Goal: Find specific page/section: Find specific page/section

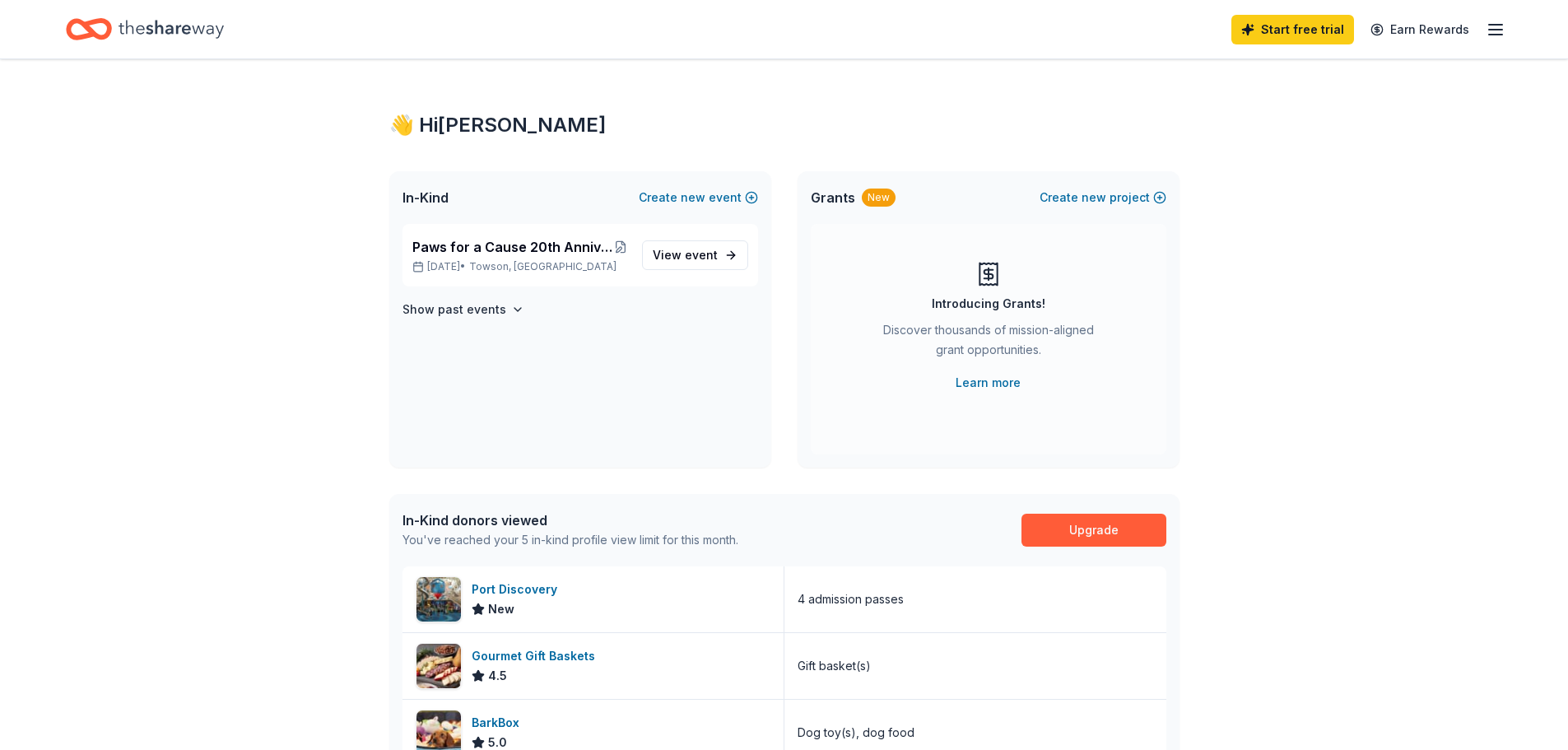
click at [1483, 28] on div "Start free trial Earn Rewards" at bounding box center [1369, 29] width 274 height 39
click at [1489, 30] on line "button" at bounding box center [1496, 30] width 13 height 0
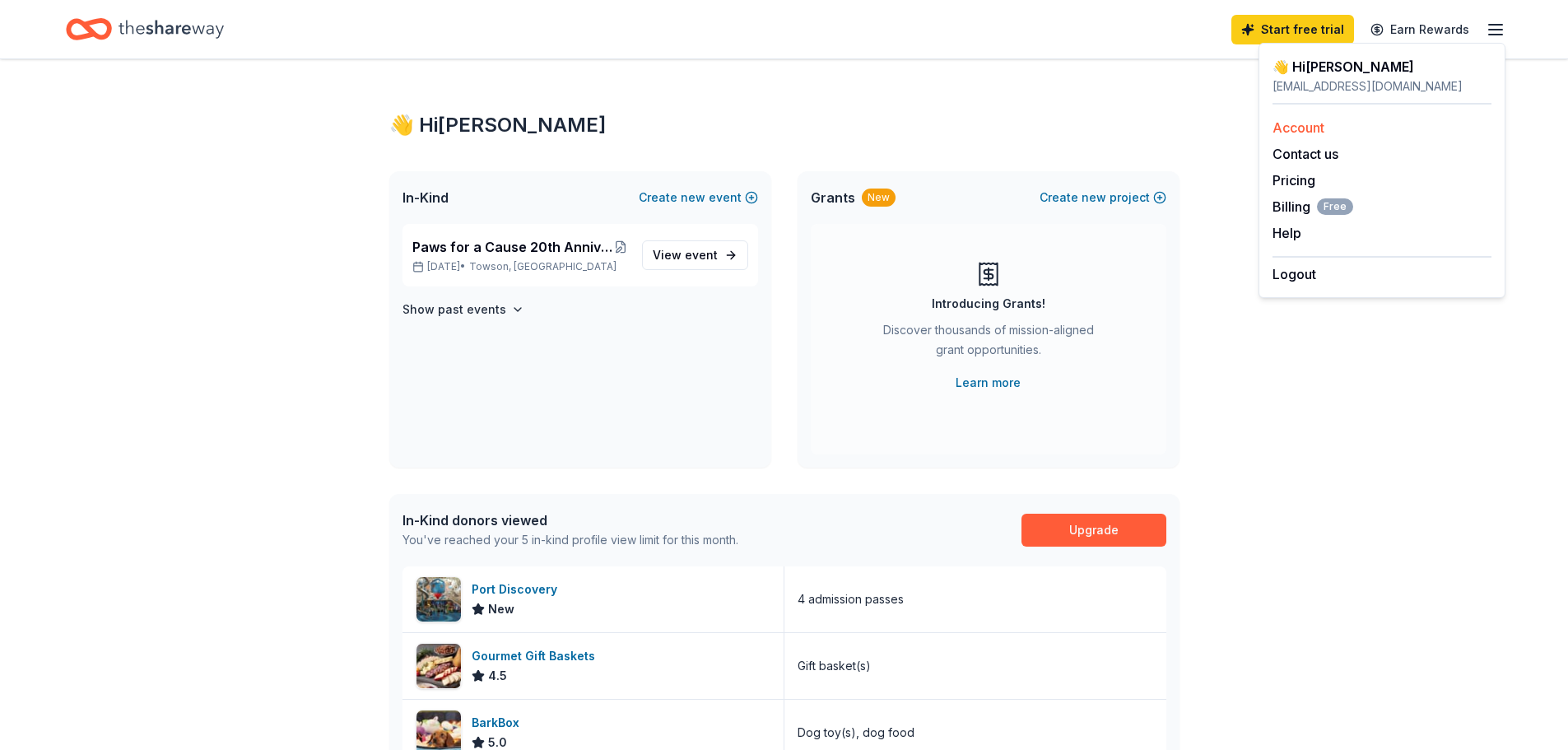
click at [1304, 131] on link "Account" at bounding box center [1298, 127] width 52 height 17
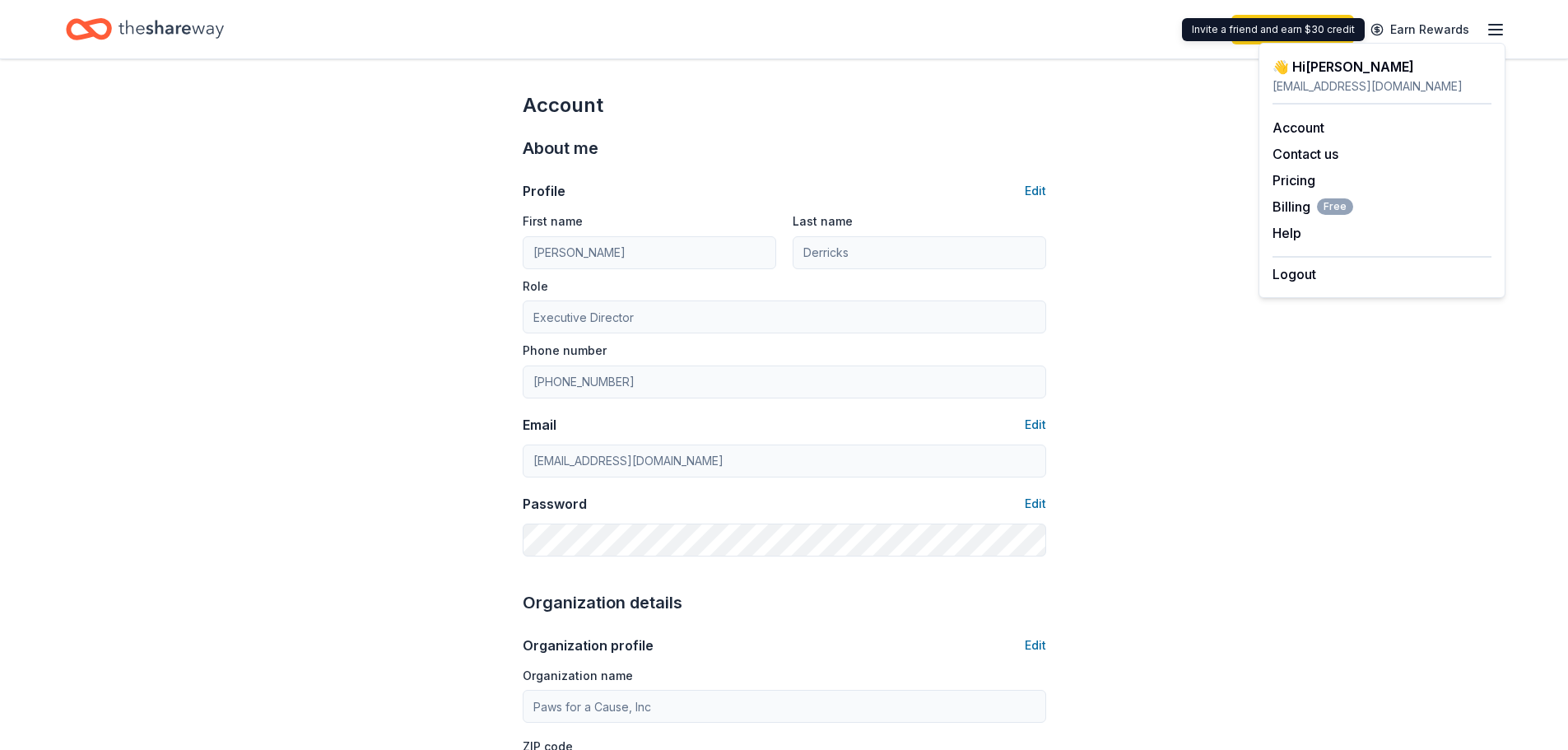
click at [1102, 35] on div "Start free trial Earn Rewards" at bounding box center [784, 29] width 1437 height 39
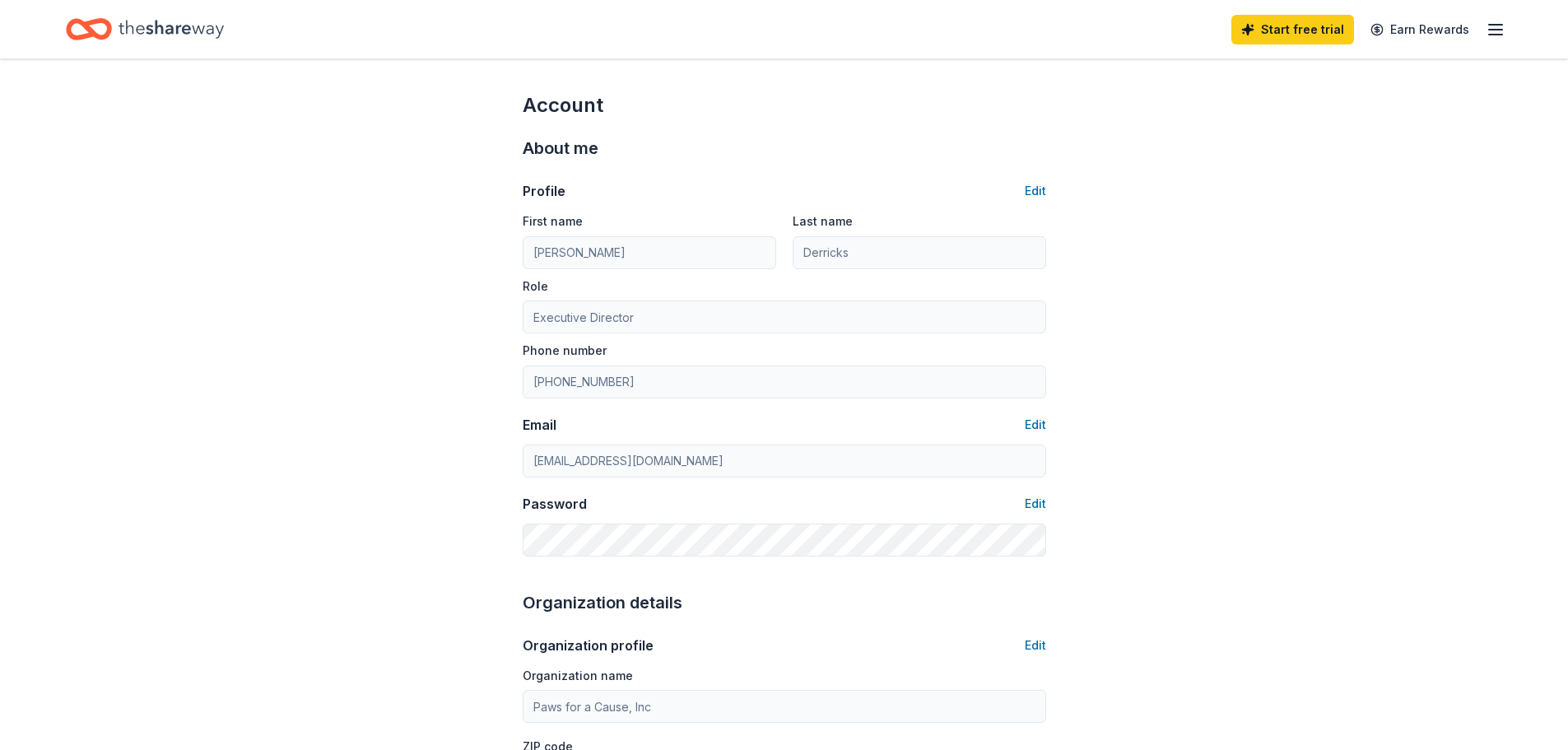
click at [198, 35] on icon "Home" at bounding box center [170, 29] width 105 height 34
click at [189, 31] on icon "Home" at bounding box center [170, 29] width 105 height 34
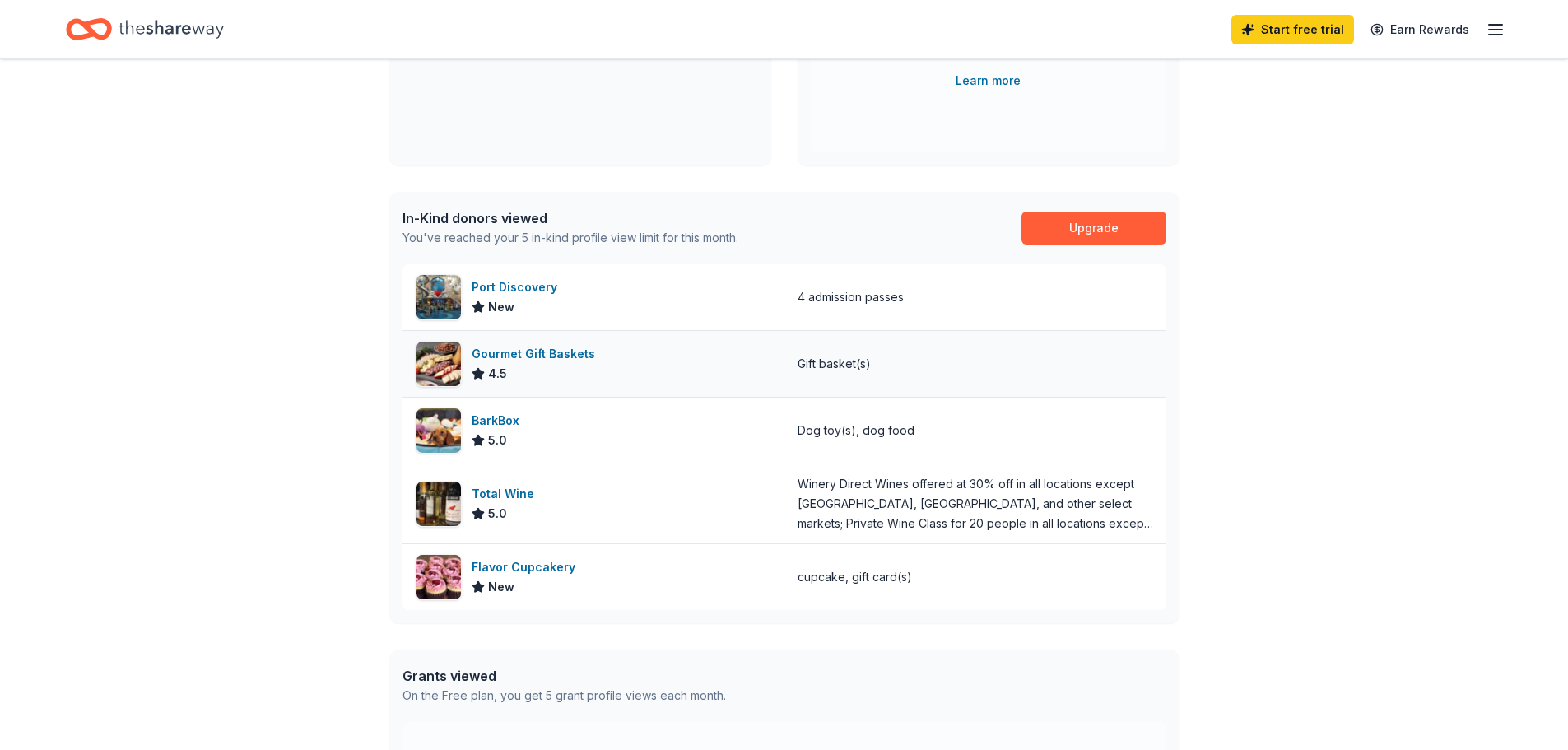
scroll to position [329, 0]
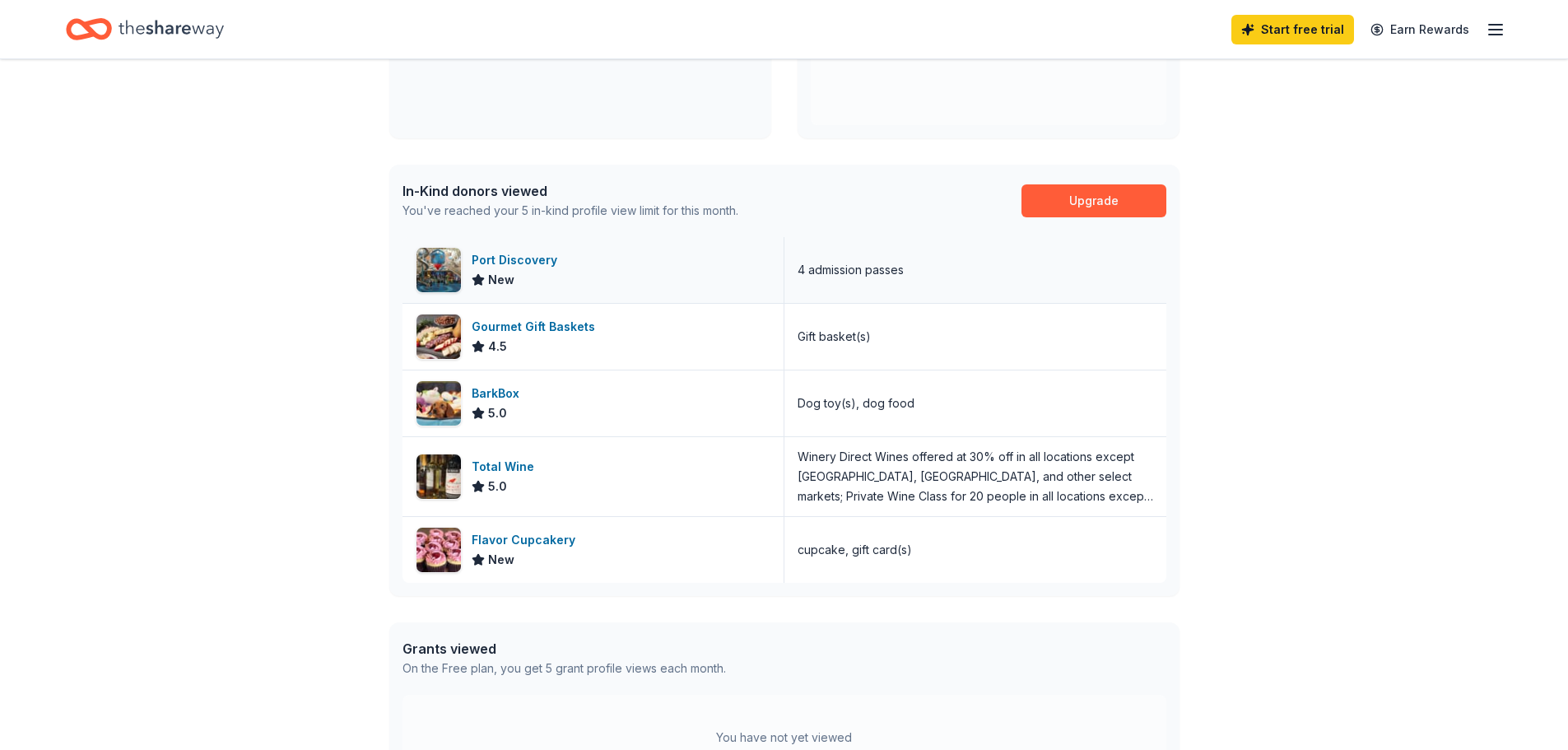
click at [558, 276] on div "New" at bounding box center [518, 280] width 92 height 19
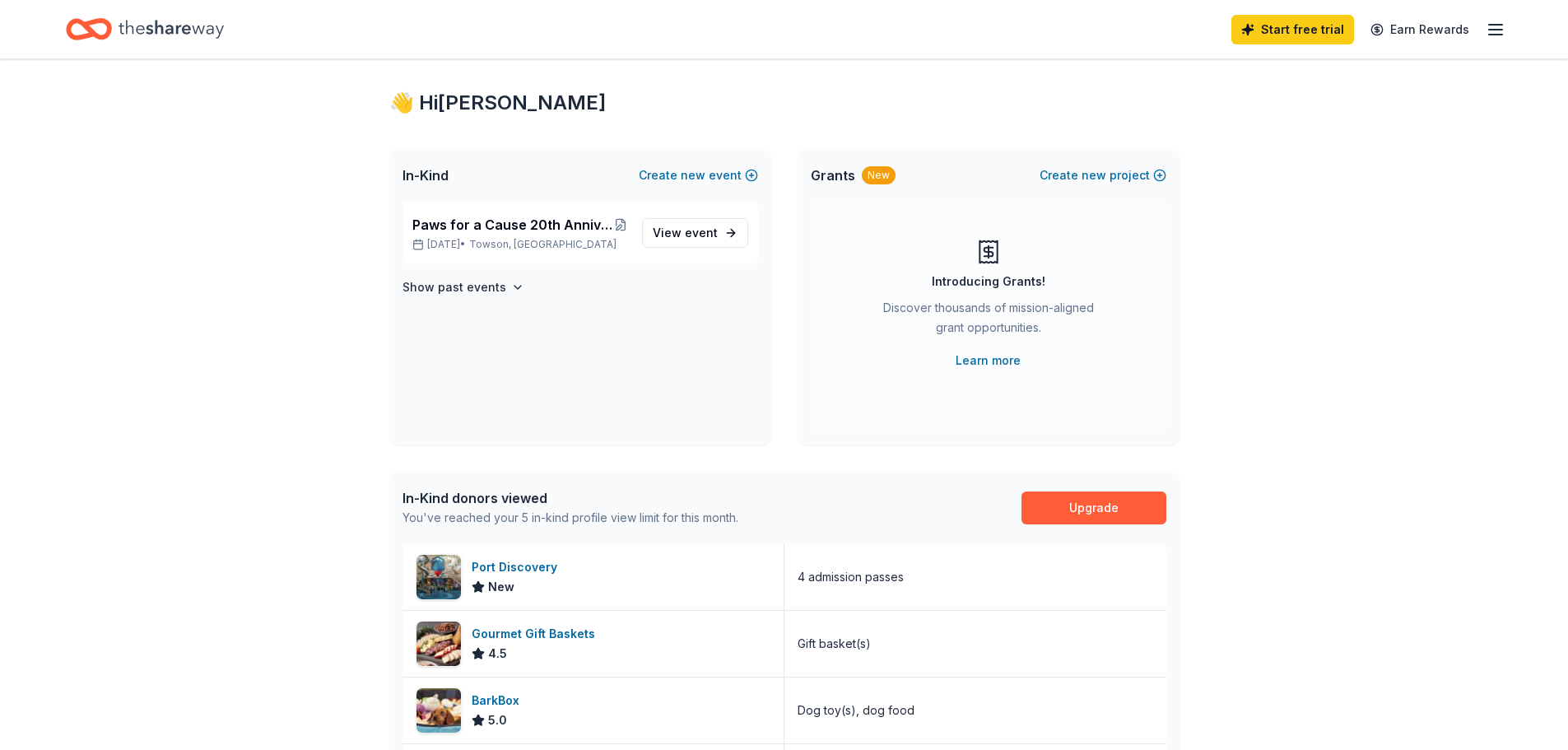
scroll to position [20, 0]
click at [568, 224] on span "Paws for a Cause 20th Anniversary Charity Night & Silent Auction" at bounding box center [513, 226] width 201 height 19
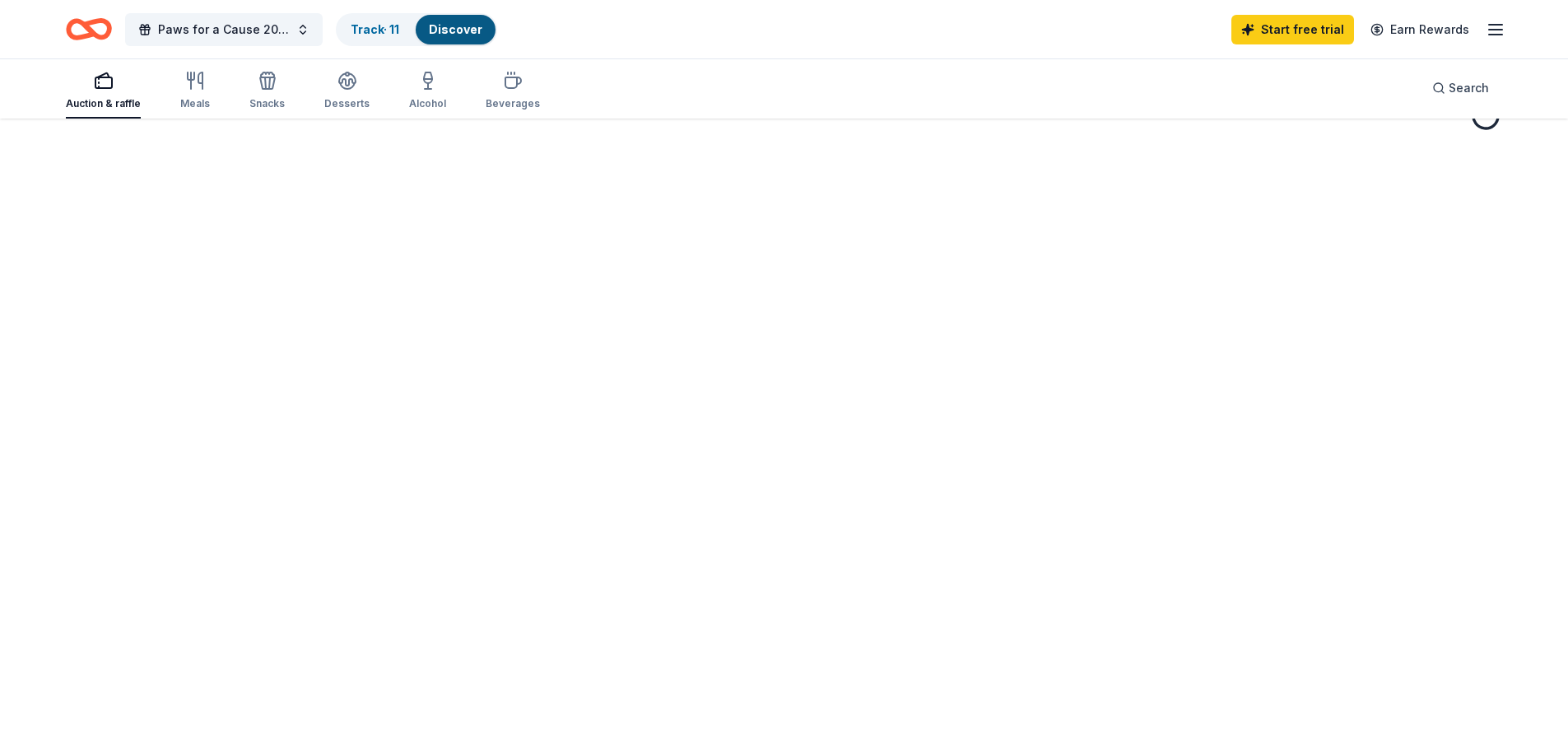
scroll to position [120, 0]
click at [385, 33] on link "Track · 11" at bounding box center [374, 29] width 49 height 14
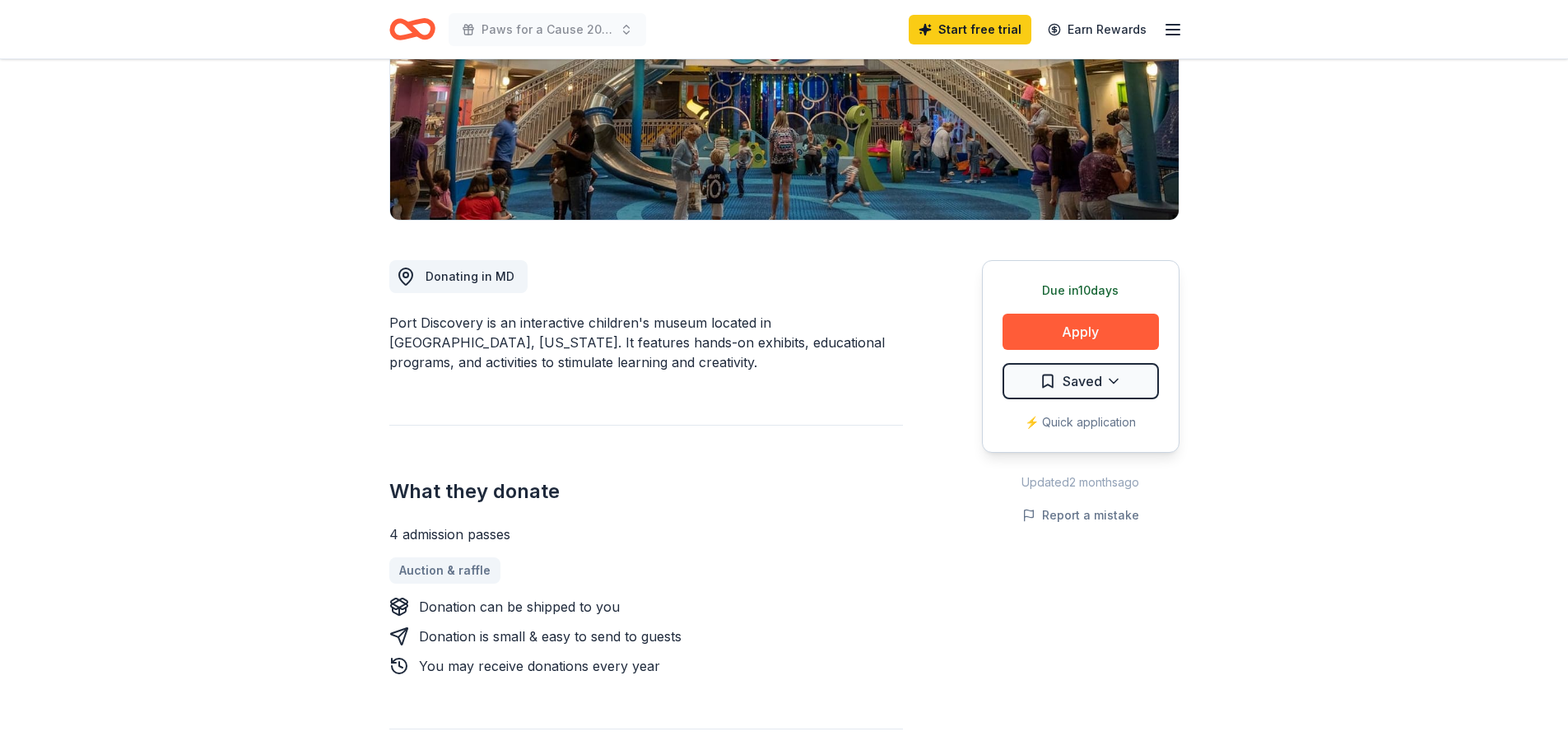
scroll to position [247, 0]
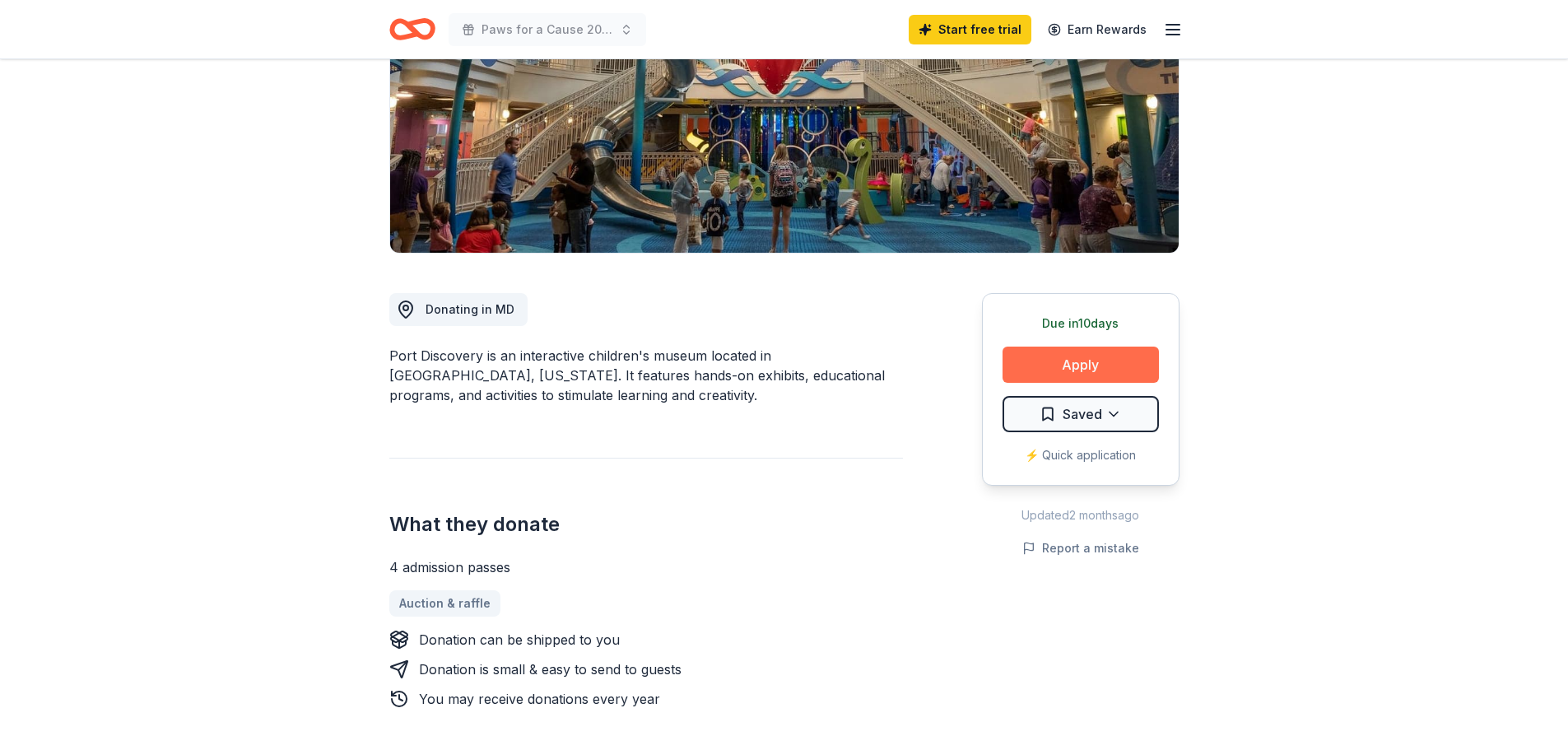
click at [1098, 363] on button "Apply" at bounding box center [1080, 364] width 156 height 36
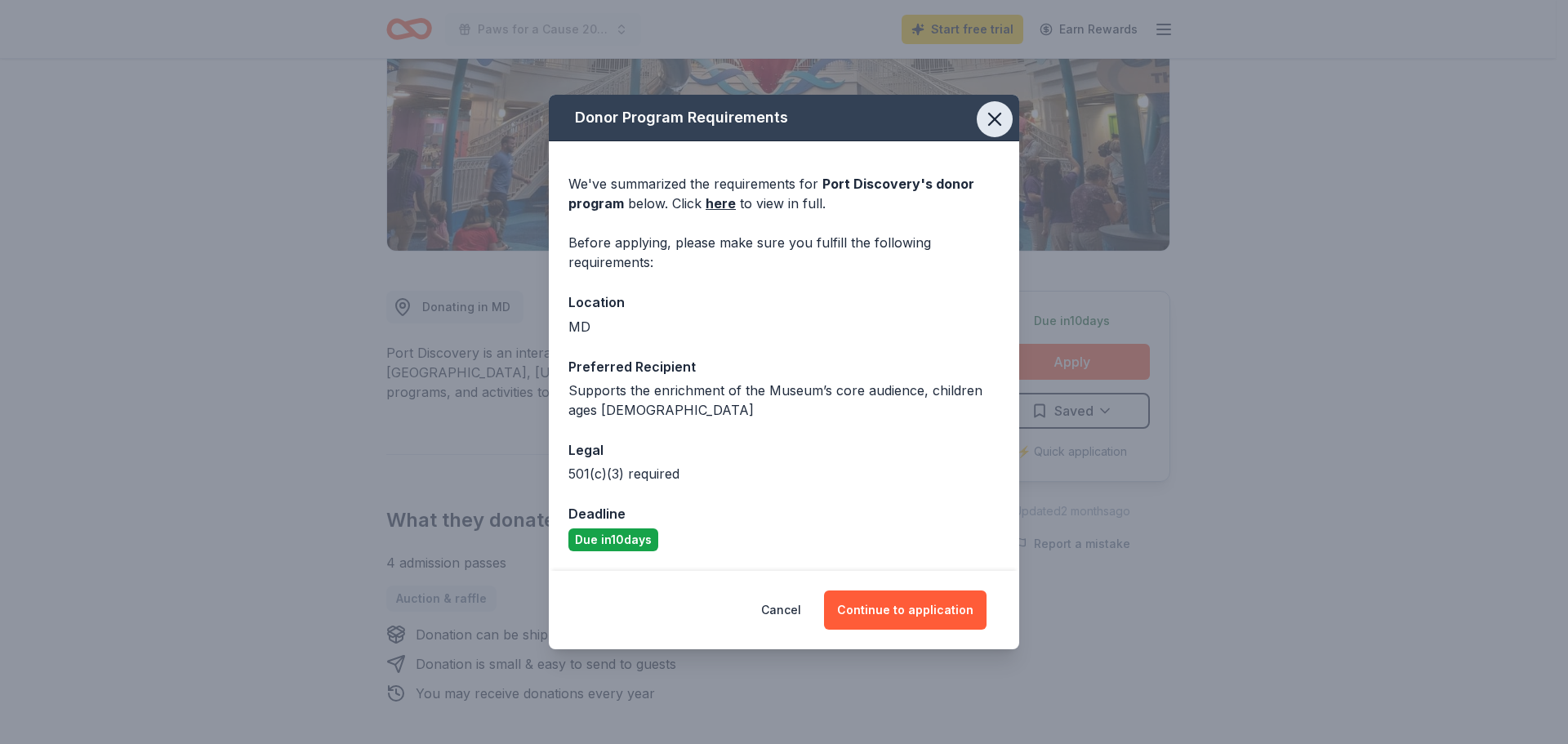
click at [997, 123] on icon "button" at bounding box center [995, 119] width 11 height 11
